Goal: Ask a question

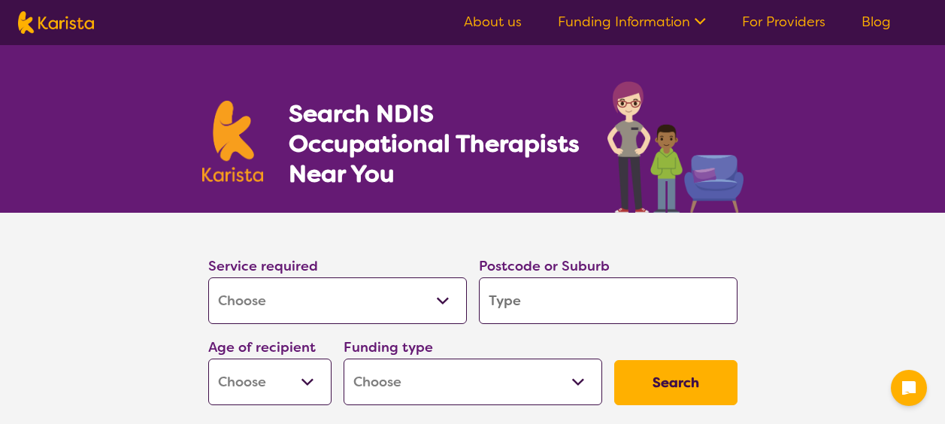
select select "[MEDICAL_DATA]"
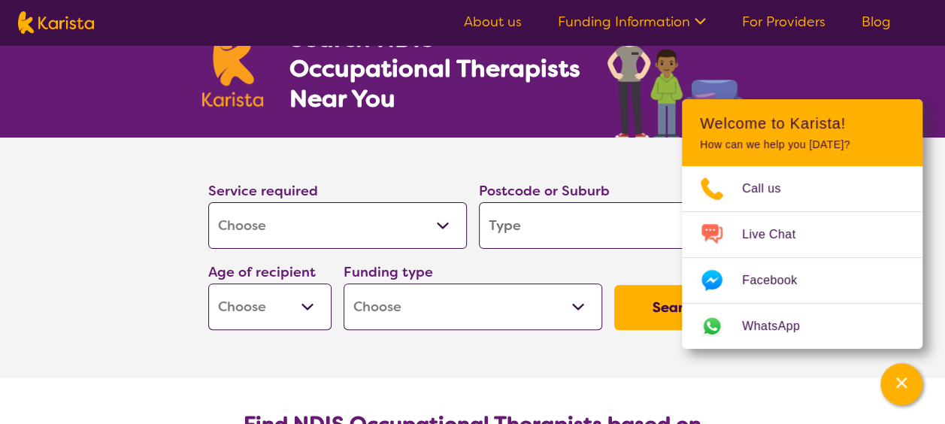
click at [539, 223] on input "search" at bounding box center [608, 225] width 259 height 47
type input "3"
type input "30"
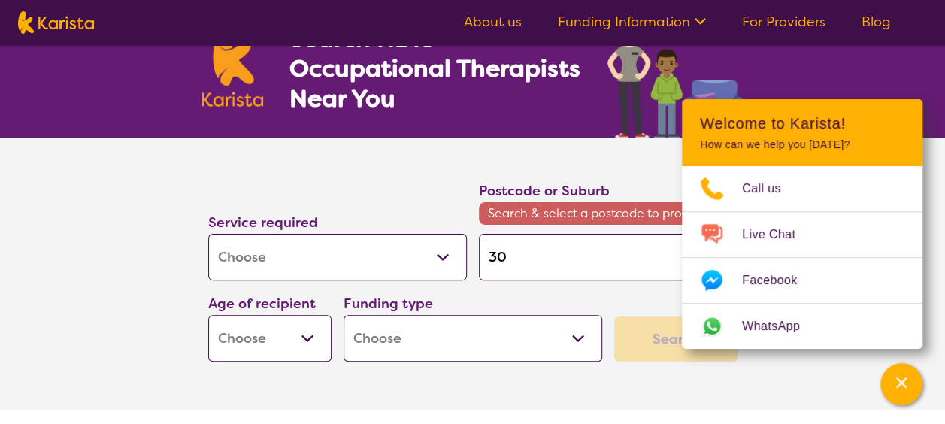
type input "301"
type input "3019"
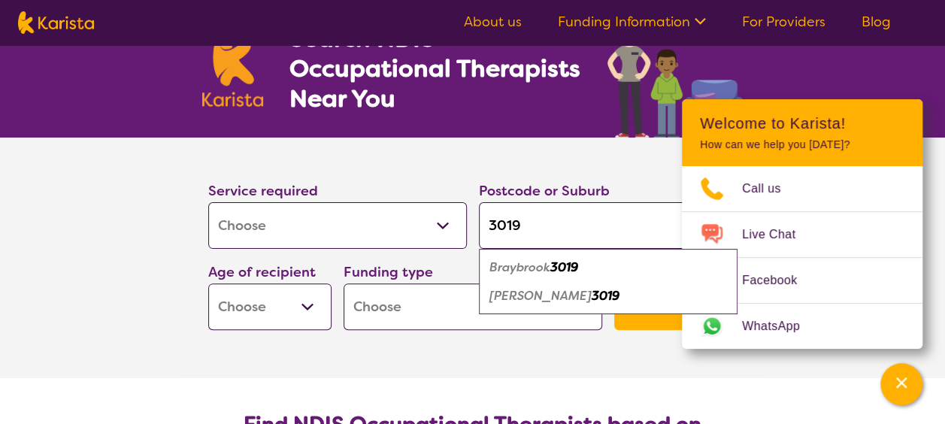
type input "3019"
click at [587, 254] on div "Braybrook 3019" at bounding box center [609, 267] width 244 height 29
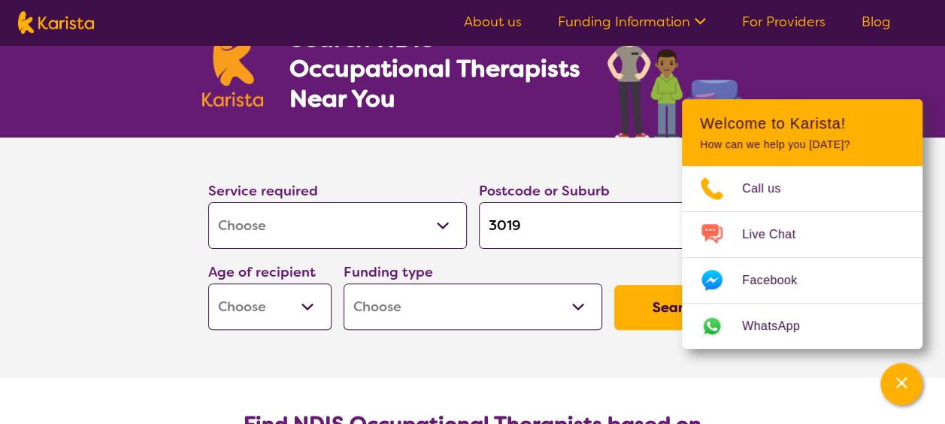
click at [314, 306] on select "Early Childhood - 0 to 9 Child - 10 to 11 Adolescent - 12 to 17 Adult - 18 to 6…" at bounding box center [269, 307] width 123 height 47
select select "AD"
click at [208, 284] on select "Early Childhood - 0 to 9 Child - 10 to 11 Adolescent - 12 to 17 Adult - 18 to 6…" at bounding box center [269, 307] width 123 height 47
select select "AD"
click at [416, 300] on select "Home Care Package (HCP) National Disability Insurance Scheme (NDIS) I don't know" at bounding box center [473, 307] width 259 height 47
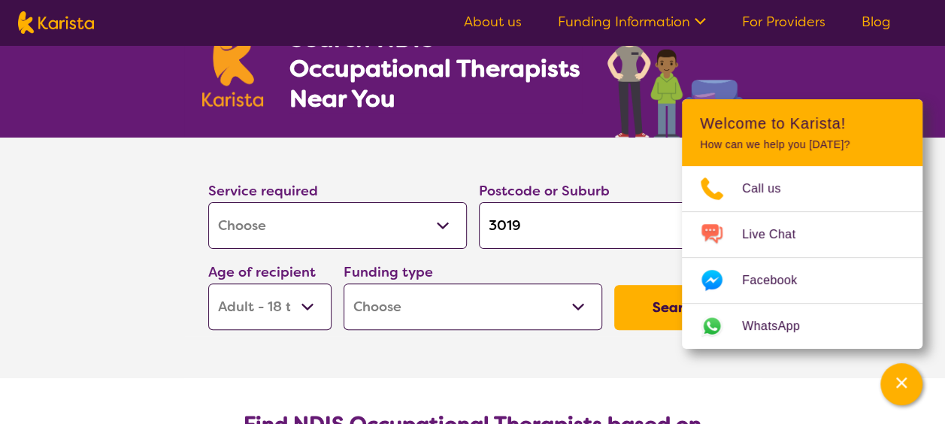
click at [447, 364] on section "Service required Allied Health Assistant Assessment ([MEDICAL_DATA] or [MEDICAL…" at bounding box center [473, 258] width 602 height 241
click at [481, 304] on select "Home Care Package (HCP) National Disability Insurance Scheme (NDIS) I don't know" at bounding box center [473, 307] width 259 height 47
select select "i-don-t-know"
click at [344, 284] on select "Home Care Package (HCP) National Disability Insurance Scheme (NDIS) I don't know" at bounding box center [473, 307] width 259 height 47
select select "i-don-t-know"
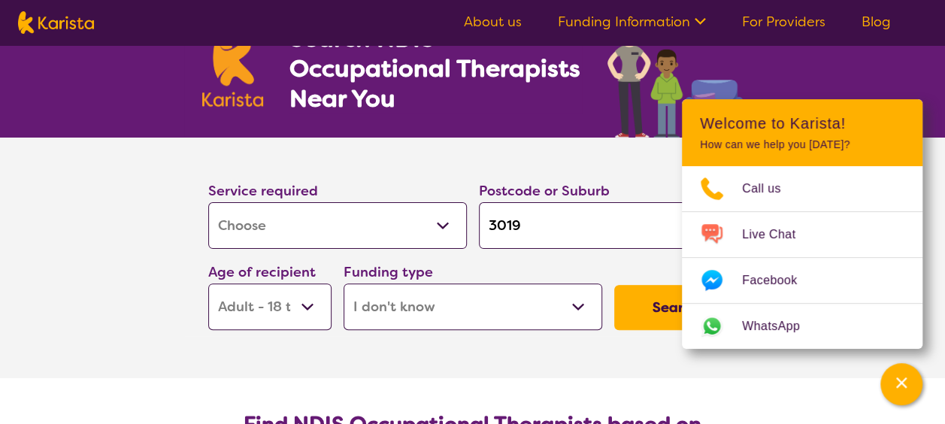
click at [659, 313] on button "Search" at bounding box center [675, 307] width 123 height 45
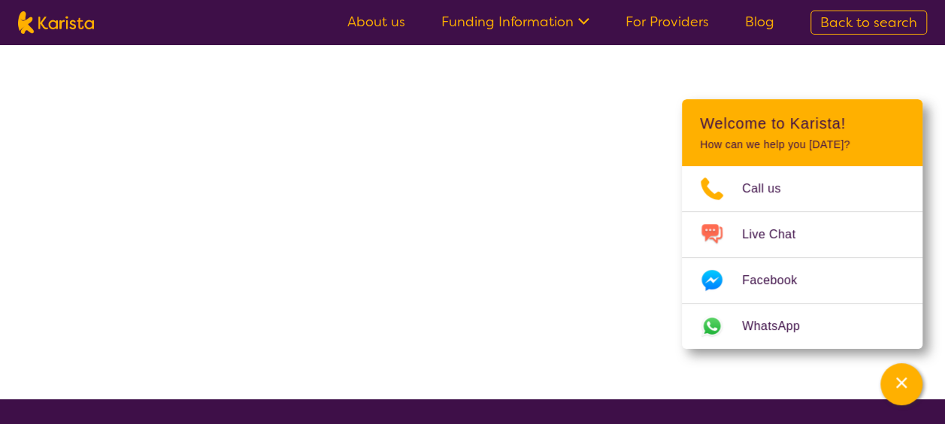
select select "[MEDICAL_DATA]"
select select "AD"
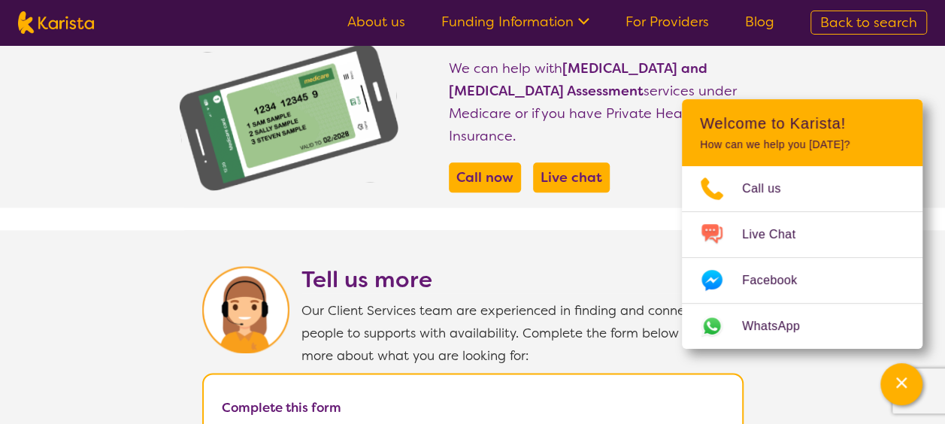
scroll to position [752, 0]
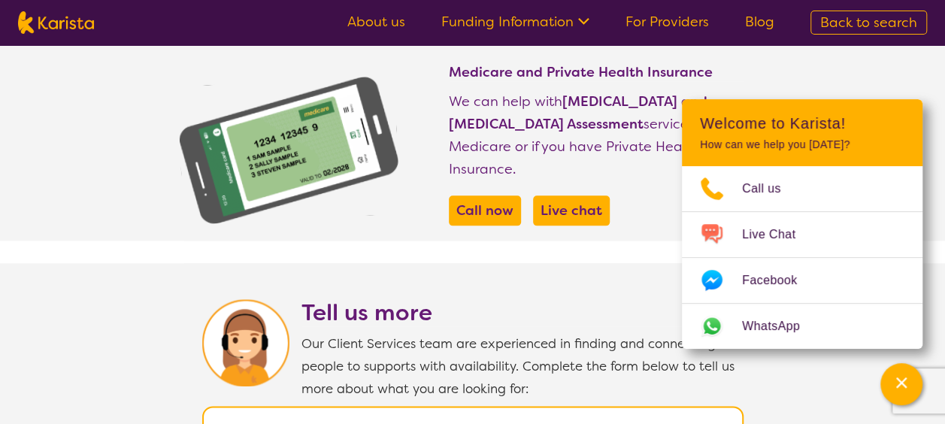
click at [627, 232] on section "We've been unable to find services or providers matching your search criteria. …" at bounding box center [472, 210] width 945 height 1834
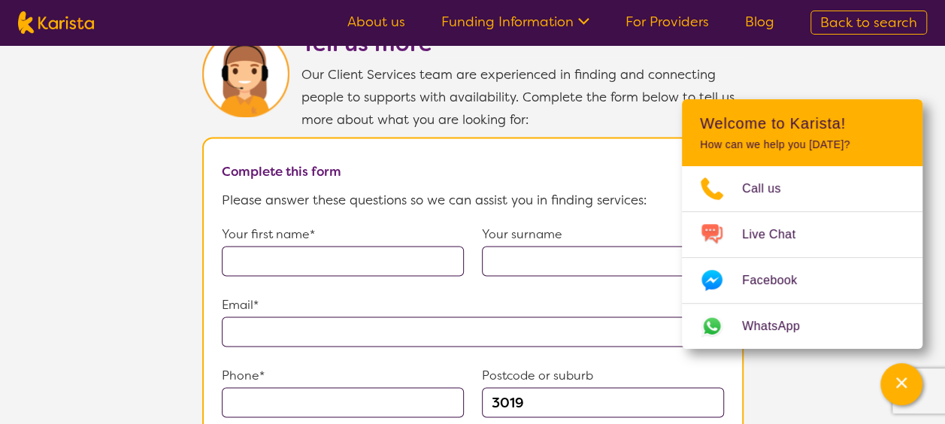
scroll to position [1053, 0]
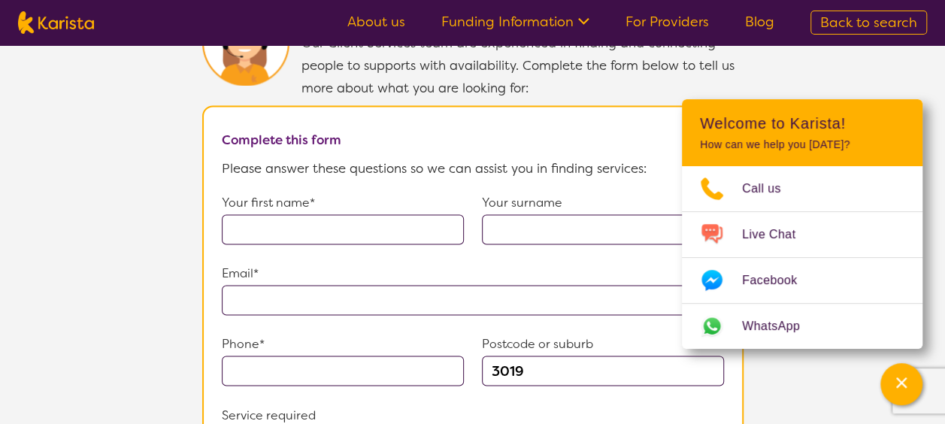
click at [418, 214] on input "text" at bounding box center [343, 229] width 242 height 30
type input "[PERSON_NAME]"
type input "**********"
type input "[PHONE_NUMBER]"
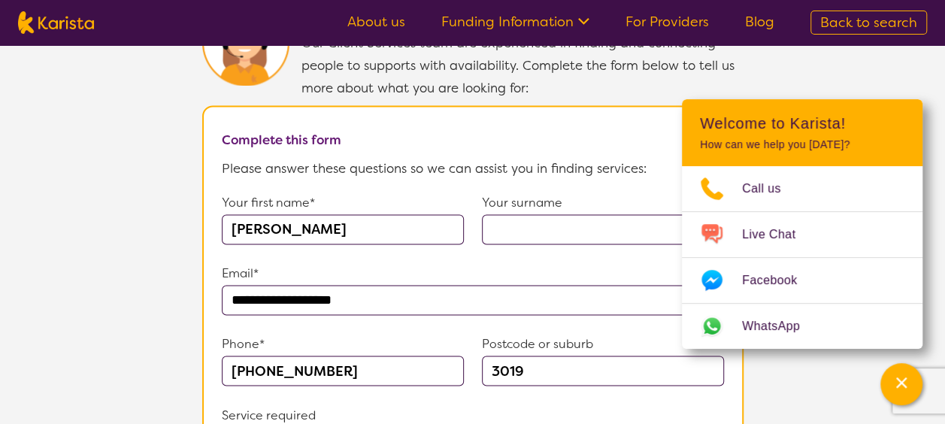
click at [522, 220] on input "text" at bounding box center [603, 229] width 242 height 30
type input "Chuah"
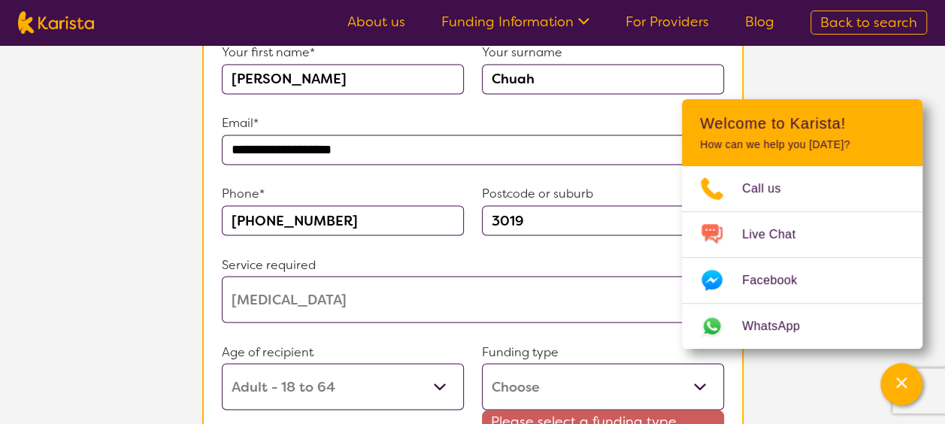
scroll to position [1279, 0]
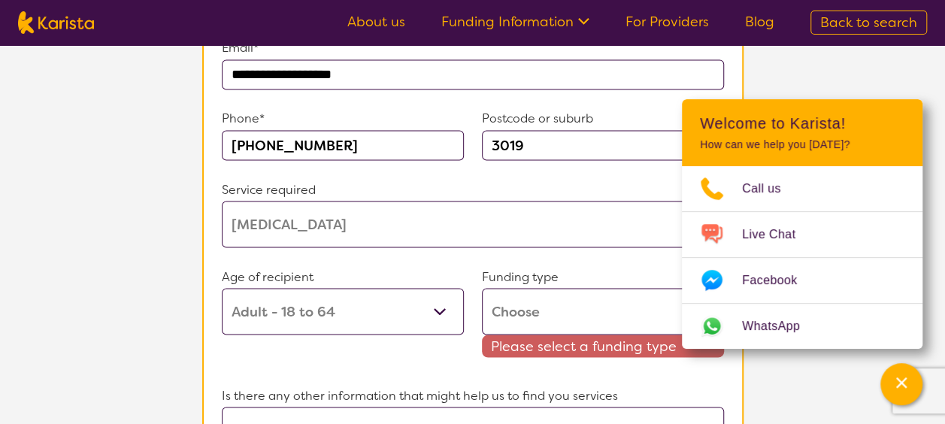
click at [554, 303] on select "Home Care Package (HCP) Home Care Package - Level 1 Home Care Package - Level 2…" at bounding box center [603, 311] width 242 height 47
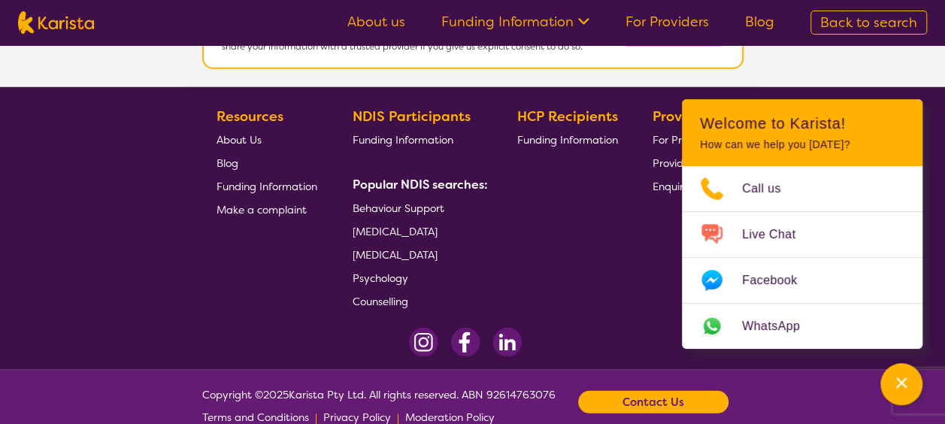
scroll to position [1837, 0]
